Goal: Find specific page/section: Find specific page/section

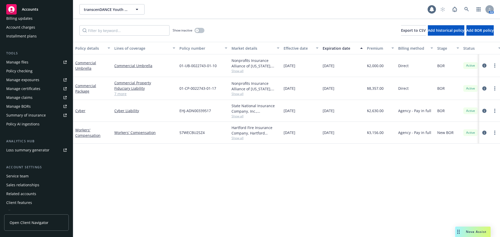
scroll to position [120, 0]
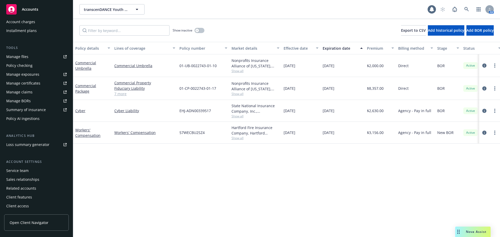
click at [19, 169] on div "Service team" at bounding box center [17, 171] width 22 height 8
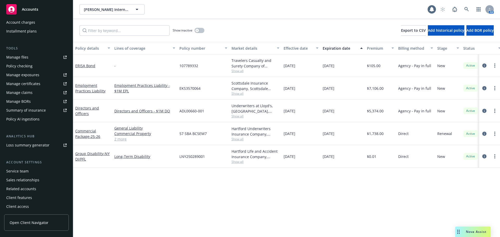
scroll to position [120, 0]
click at [25, 171] on div "Service team" at bounding box center [17, 171] width 22 height 8
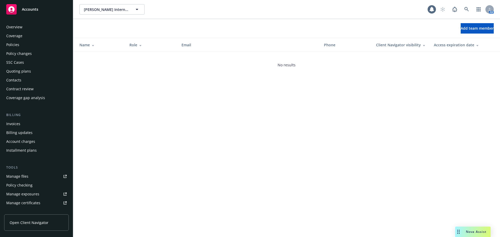
scroll to position [120, 0]
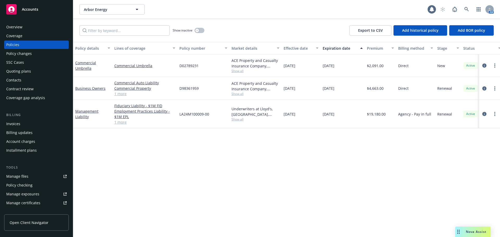
click at [18, 124] on div "Invoices" at bounding box center [13, 124] width 14 height 8
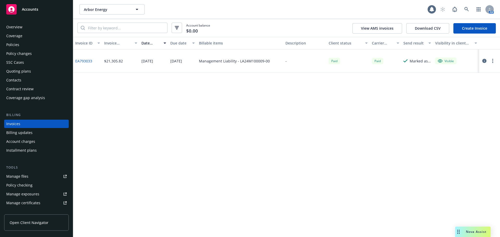
click at [12, 25] on div "Overview" at bounding box center [14, 27] width 16 height 8
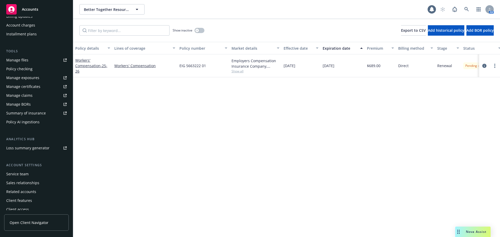
scroll to position [120, 0]
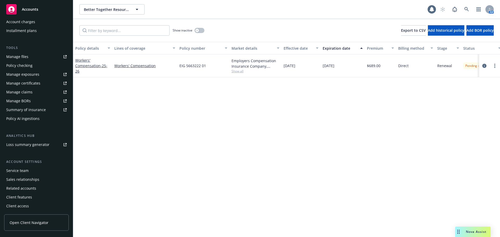
click at [18, 170] on div "Service team" at bounding box center [17, 171] width 22 height 8
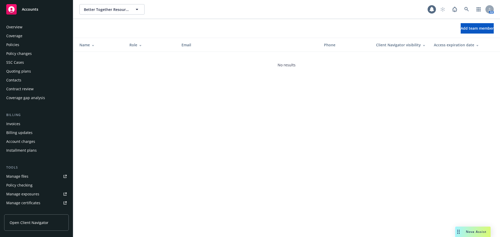
scroll to position [120, 0]
